Goal: Communication & Community: Share content

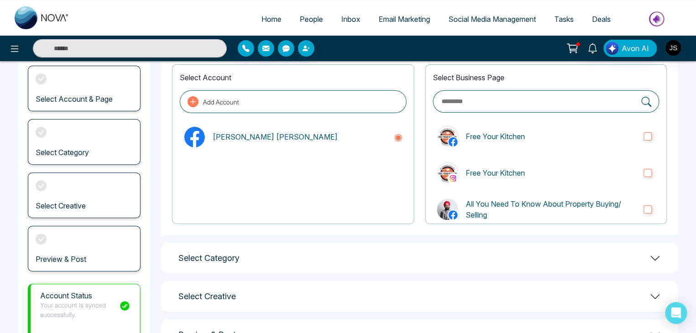
scroll to position [94, 0]
